Goal: Task Accomplishment & Management: Manage account settings

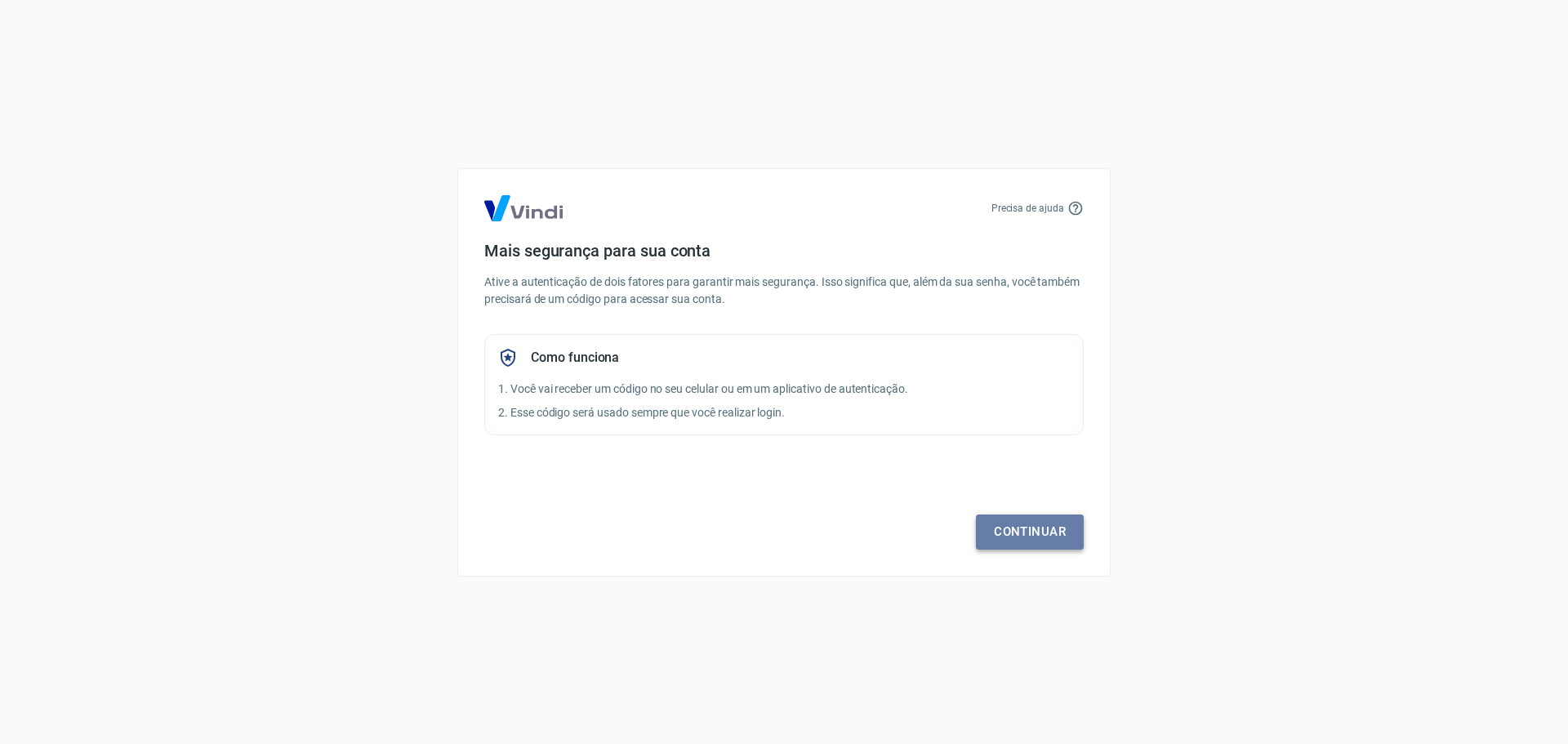
click at [1055, 530] on link "Continuar" at bounding box center [1029, 532] width 108 height 35
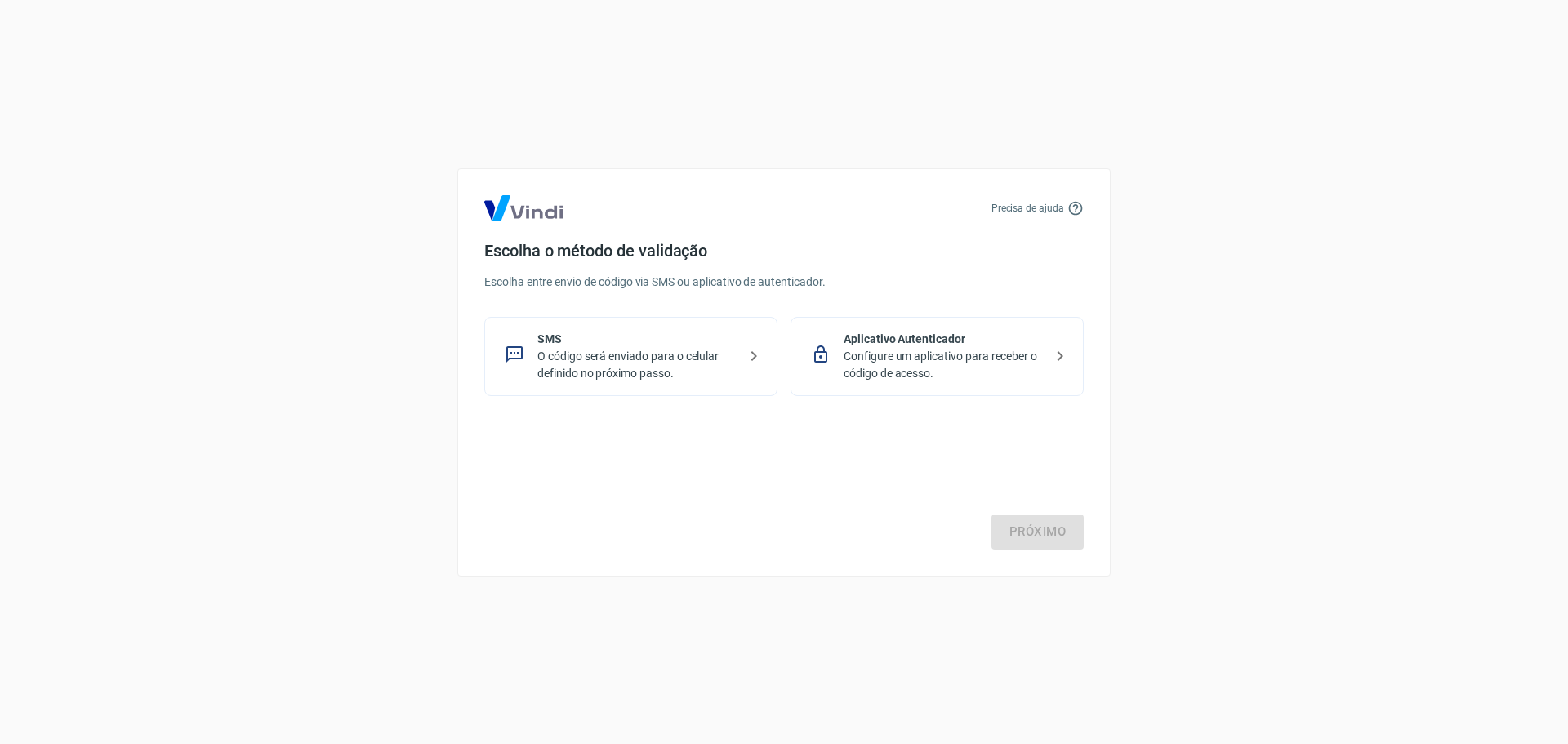
click at [692, 376] on p "O código será enviado para o celular definido no próximo passo." at bounding box center [637, 365] width 200 height 35
click at [1074, 539] on link "Próximo" at bounding box center [1038, 532] width 92 height 35
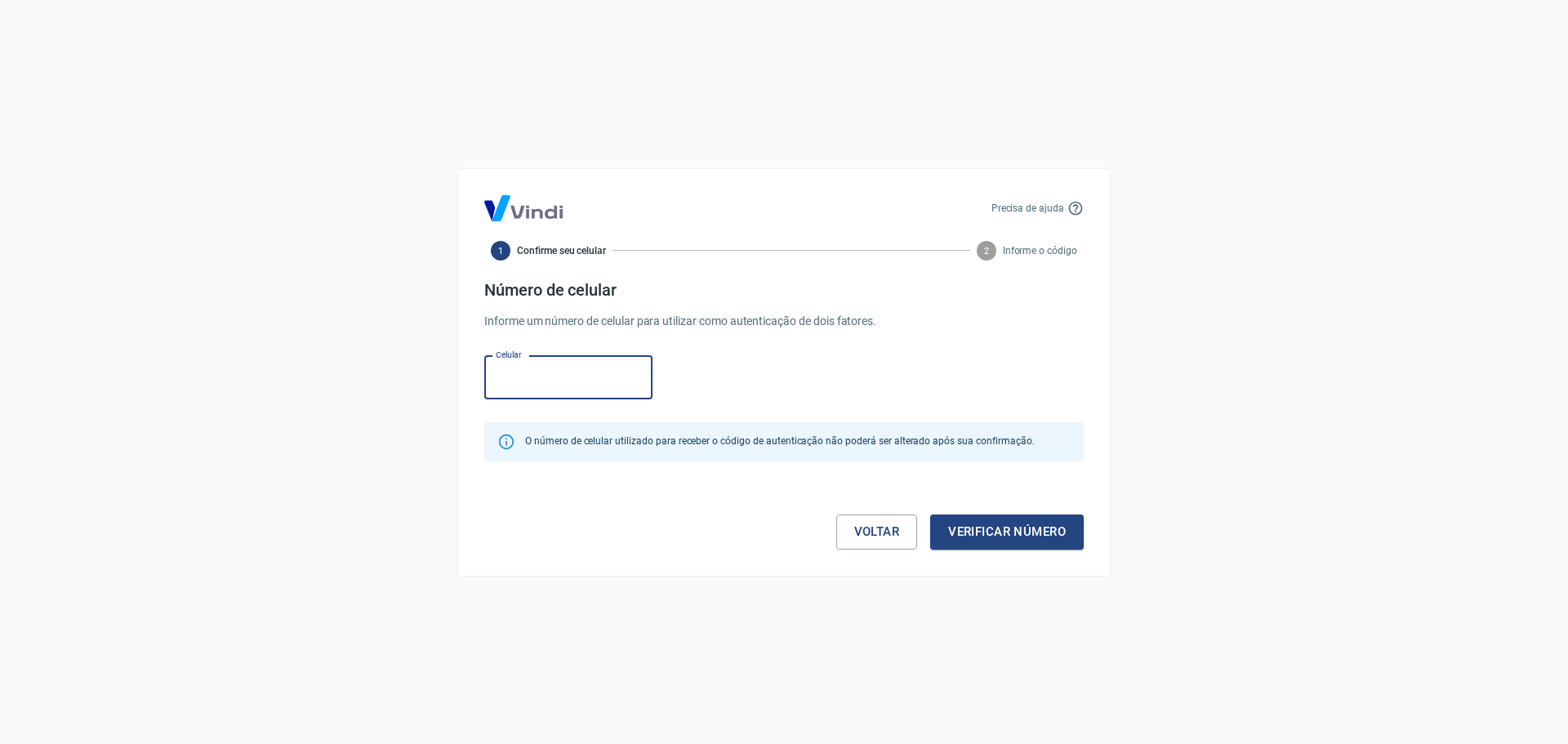
click at [575, 384] on input "Celular" at bounding box center [568, 377] width 168 height 44
type input "[PHONE_NUMBER]"
click at [1021, 528] on button "Verificar número" at bounding box center [1006, 532] width 153 height 35
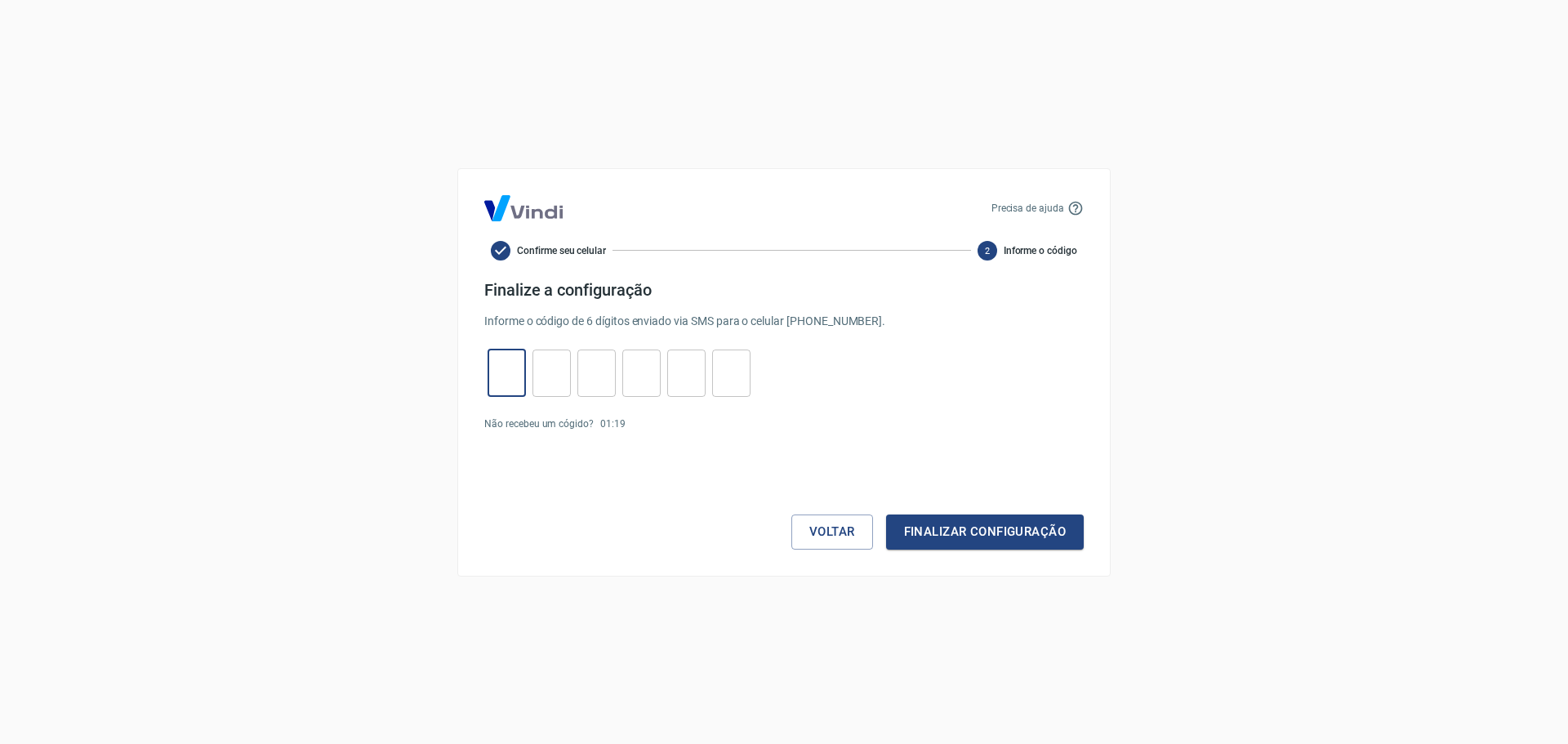
click at [504, 370] on input "tel" at bounding box center [506, 372] width 39 height 35
type input "8"
type input "9"
type input "6"
type input "3"
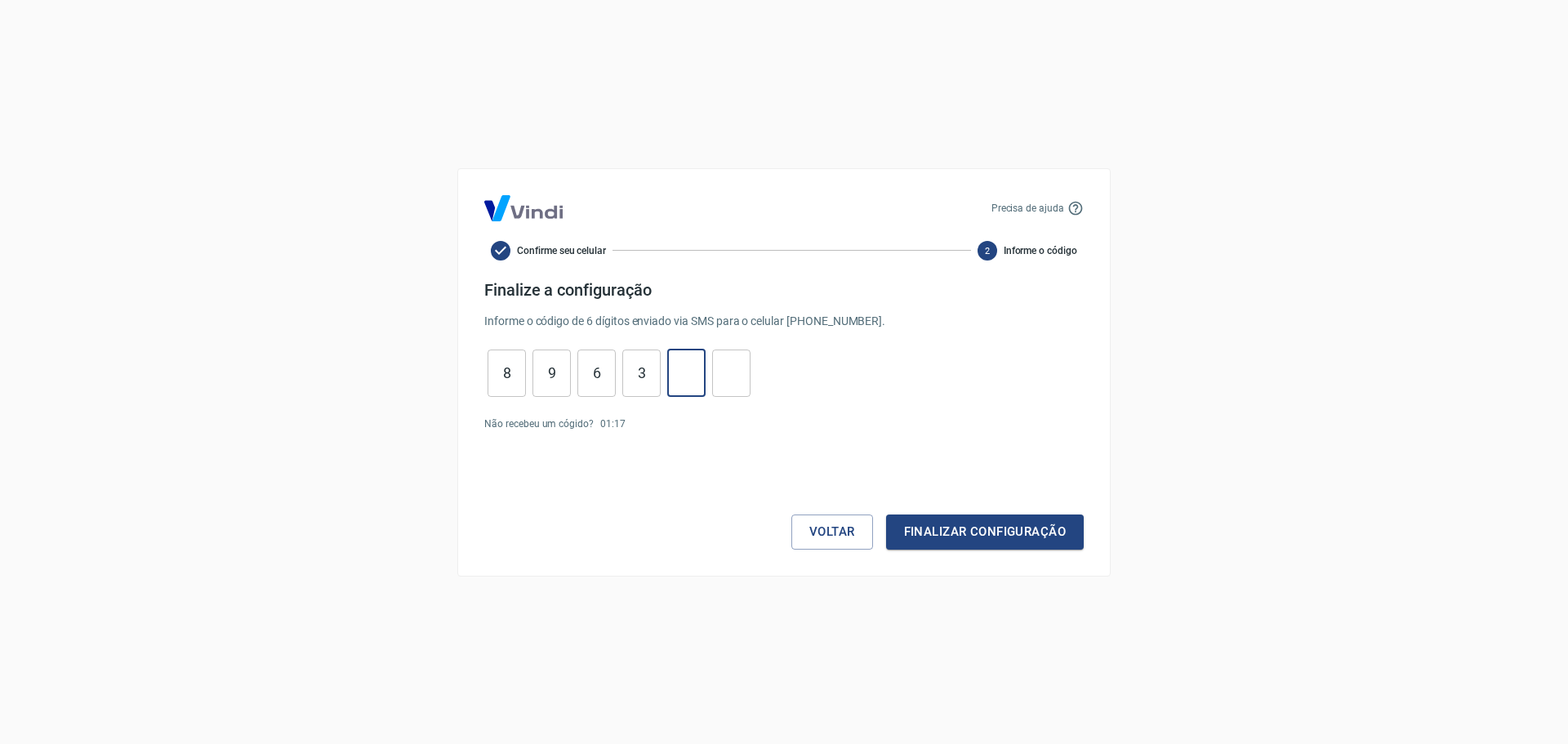
type input "3"
type input "0"
click at [960, 530] on button "Finalizar configuração" at bounding box center [985, 532] width 198 height 35
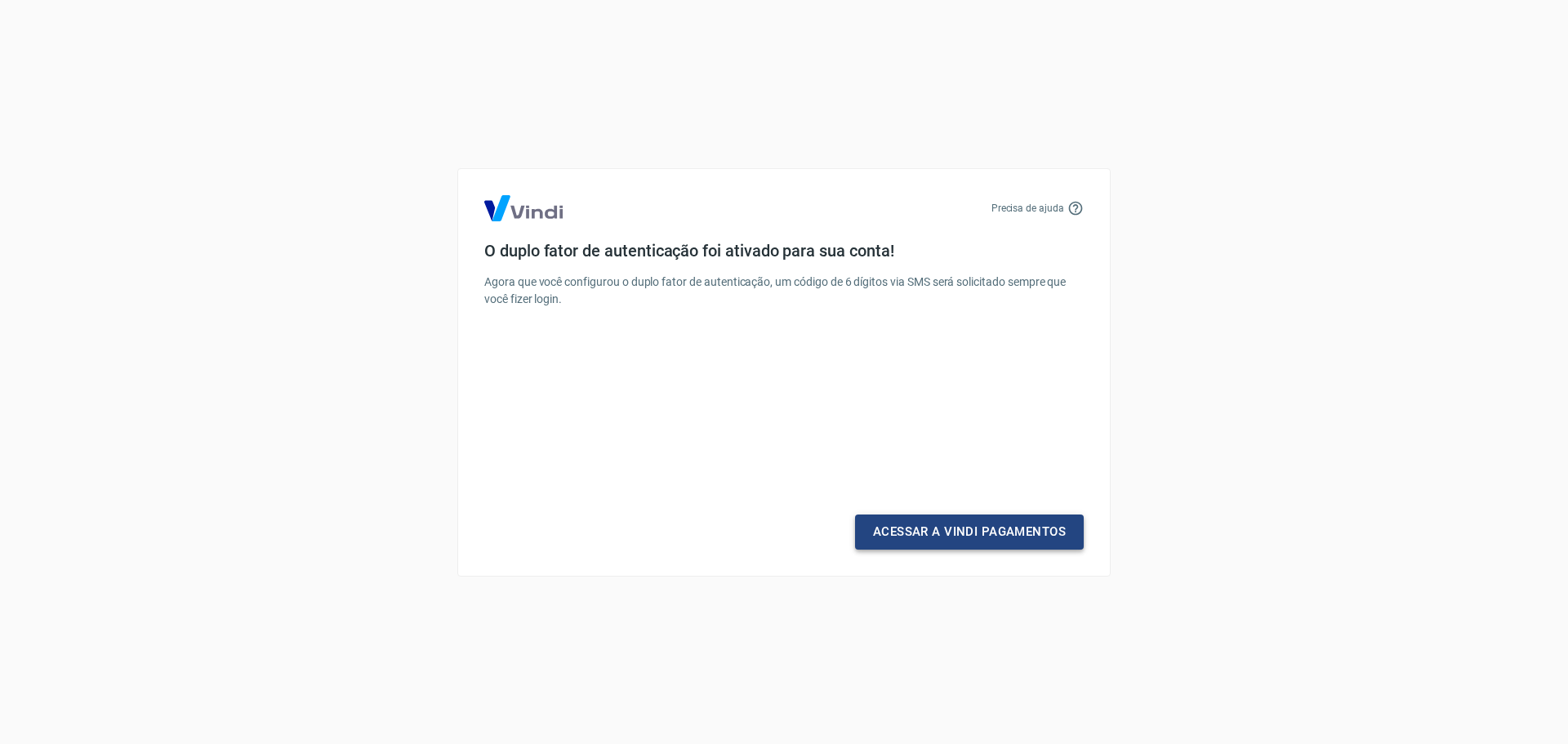
click at [894, 545] on link "Acessar a Vindi Pagamentos" at bounding box center [969, 532] width 229 height 35
